Goal: Task Accomplishment & Management: Manage account settings

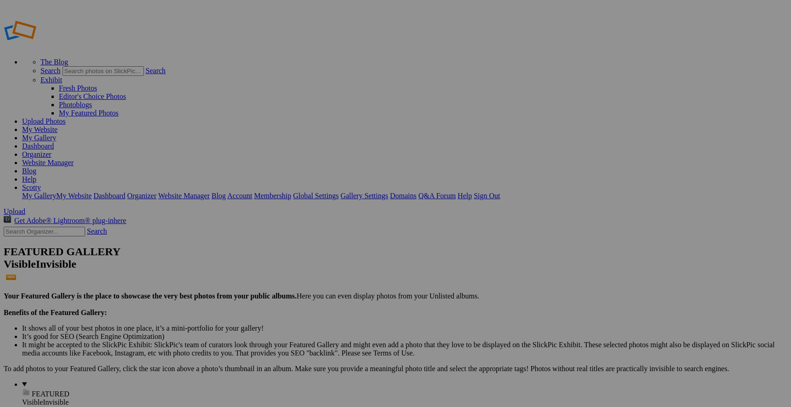
click at [73, 227] on input "text" at bounding box center [44, 232] width 81 height 10
type input "merch"
click at [107, 227] on link "Search" at bounding box center [97, 231] width 20 height 8
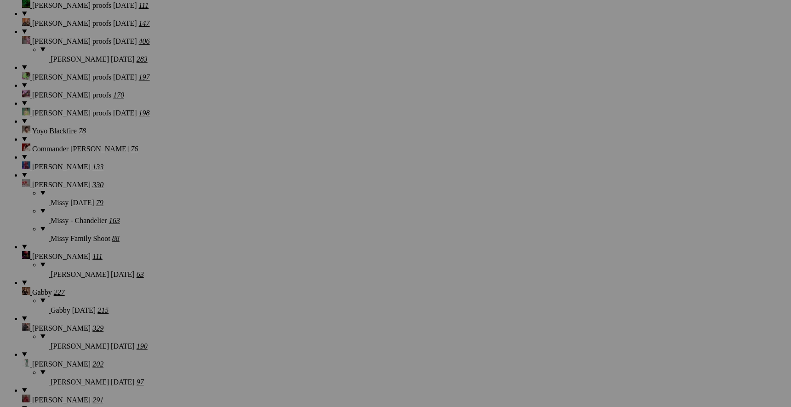
scroll to position [325, 0]
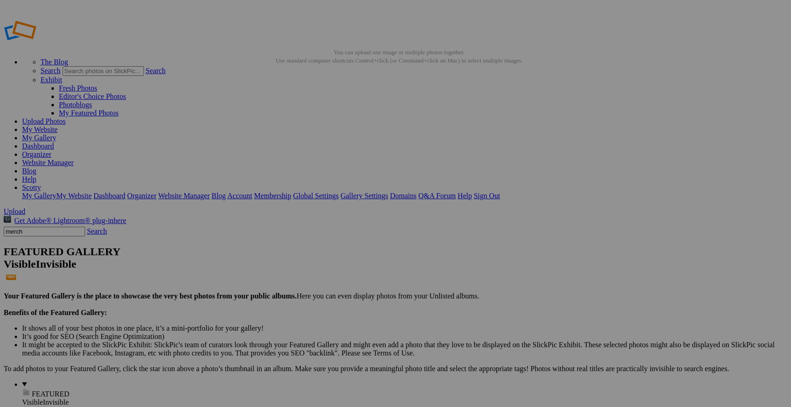
click at [82, 227] on input "merch" at bounding box center [44, 232] width 81 height 10
click at [106, 227] on link "Search" at bounding box center [97, 231] width 20 height 8
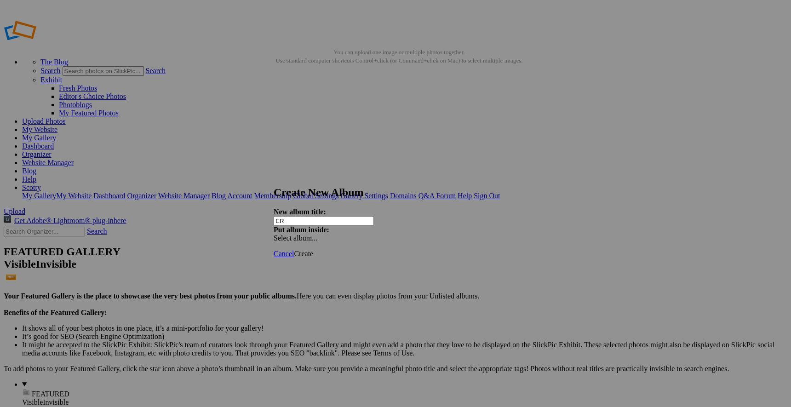
type input "E"
type input "LOGOS"
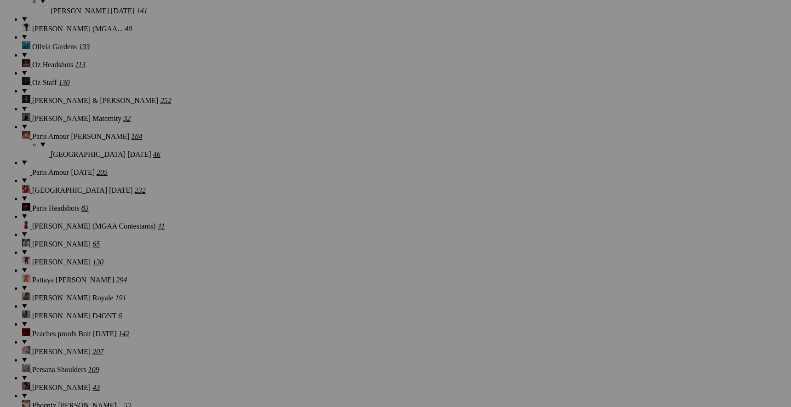
scroll to position [9303, 0]
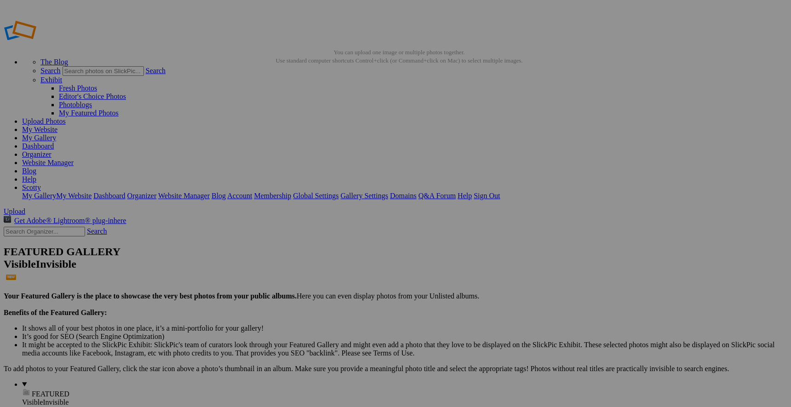
click at [51, 150] on link "Organizer" at bounding box center [36, 154] width 29 height 8
